Goal: Find specific page/section: Find specific page/section

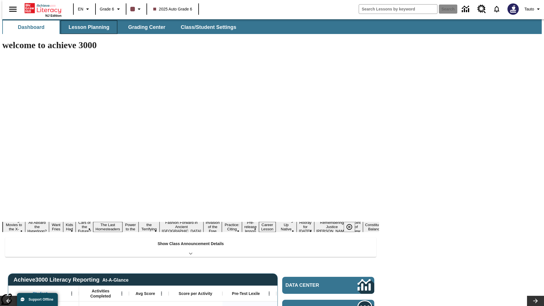
click at [87, 27] on button "Lesson Planning" at bounding box center [89, 27] width 57 height 14
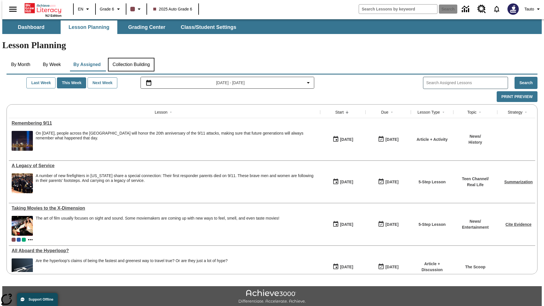
click at [131, 58] on button "Collection Building" at bounding box center [131, 65] width 46 height 14
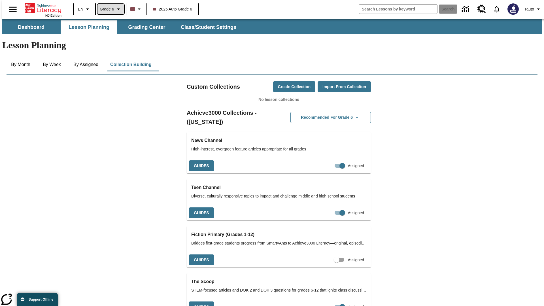
click at [109, 9] on span "Grade 6" at bounding box center [107, 9] width 14 height 6
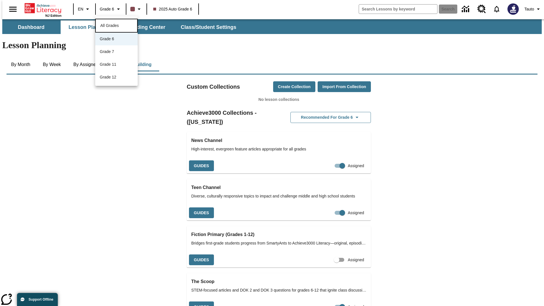
click at [116, 25] on span "All Grades" at bounding box center [109, 25] width 18 height 5
